Goal: Check status: Check status

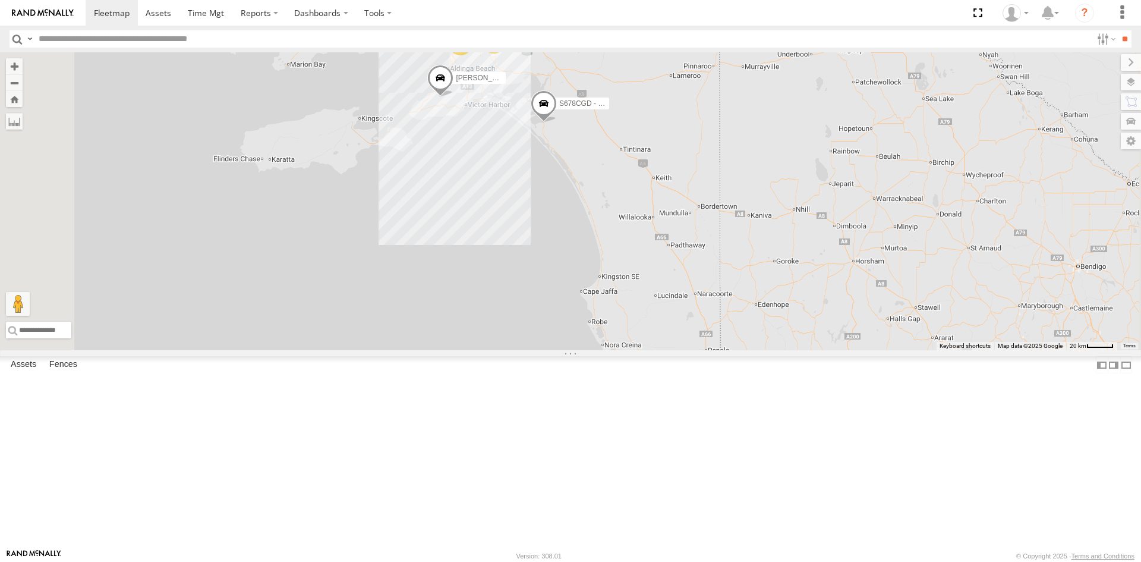
click at [0, 0] on div "S168CSD - Fridge It Spaceship" at bounding box center [0, 0] width 0 height 0
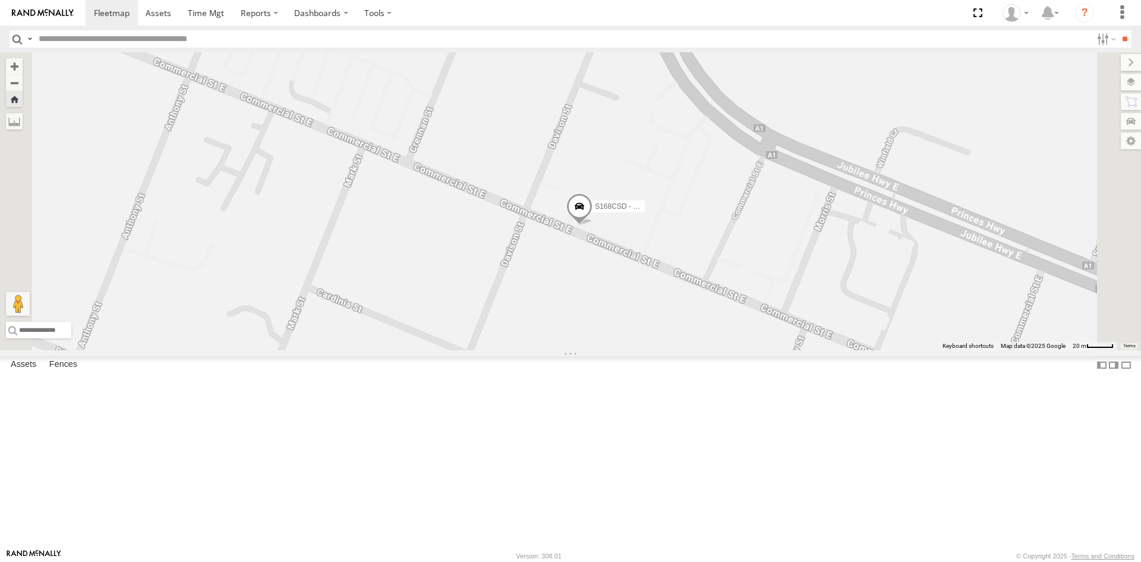
click at [718, 287] on div "S168CSD - Fridge It Spaceship" at bounding box center [570, 201] width 1141 height 298
click at [592, 225] on span at bounding box center [579, 209] width 26 height 32
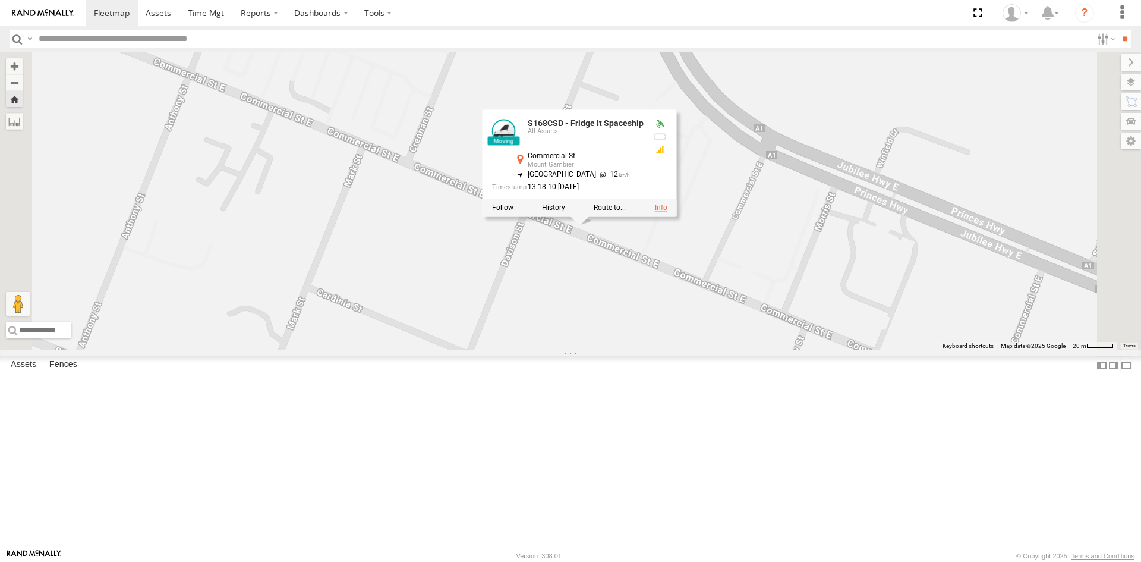
click at [667, 212] on link at bounding box center [661, 207] width 12 height 8
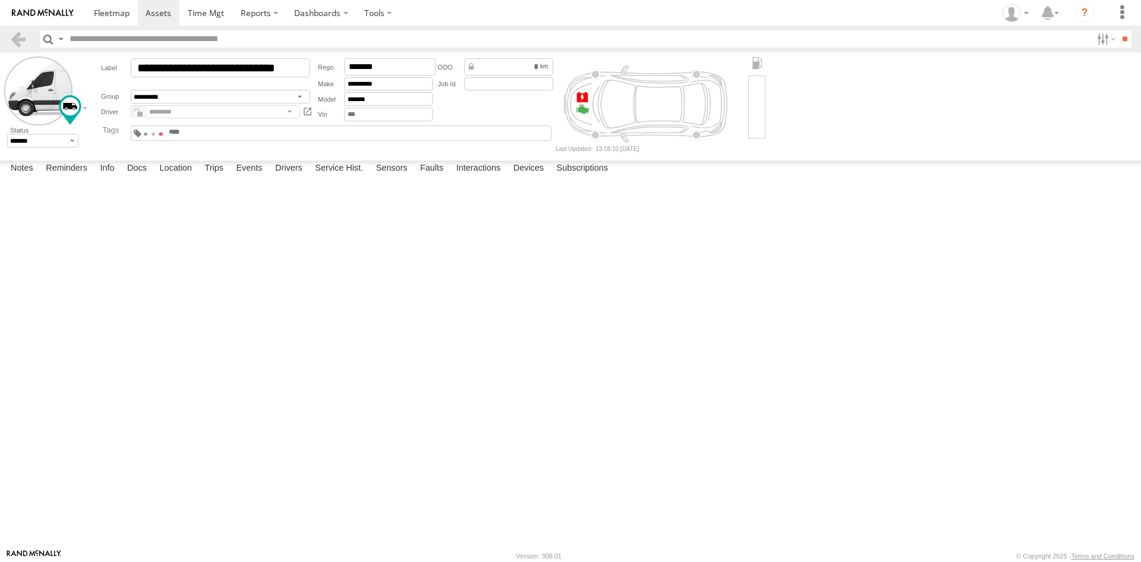
click at [163, 133] on span at bounding box center [161, 134] width 4 height 2
